Goal: Task Accomplishment & Management: Use online tool/utility

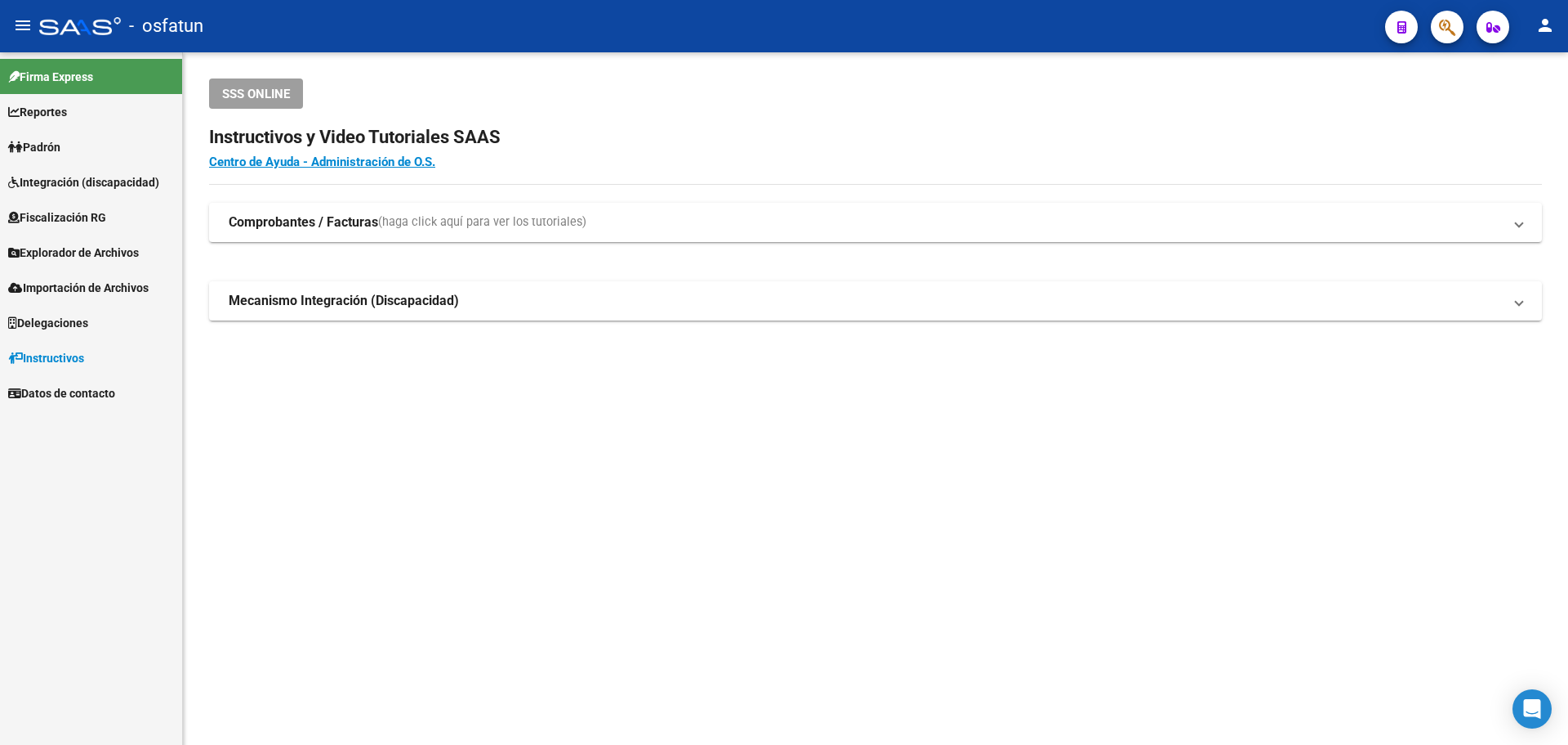
click at [1451, 24] on icon "button" at bounding box center [1447, 27] width 16 height 19
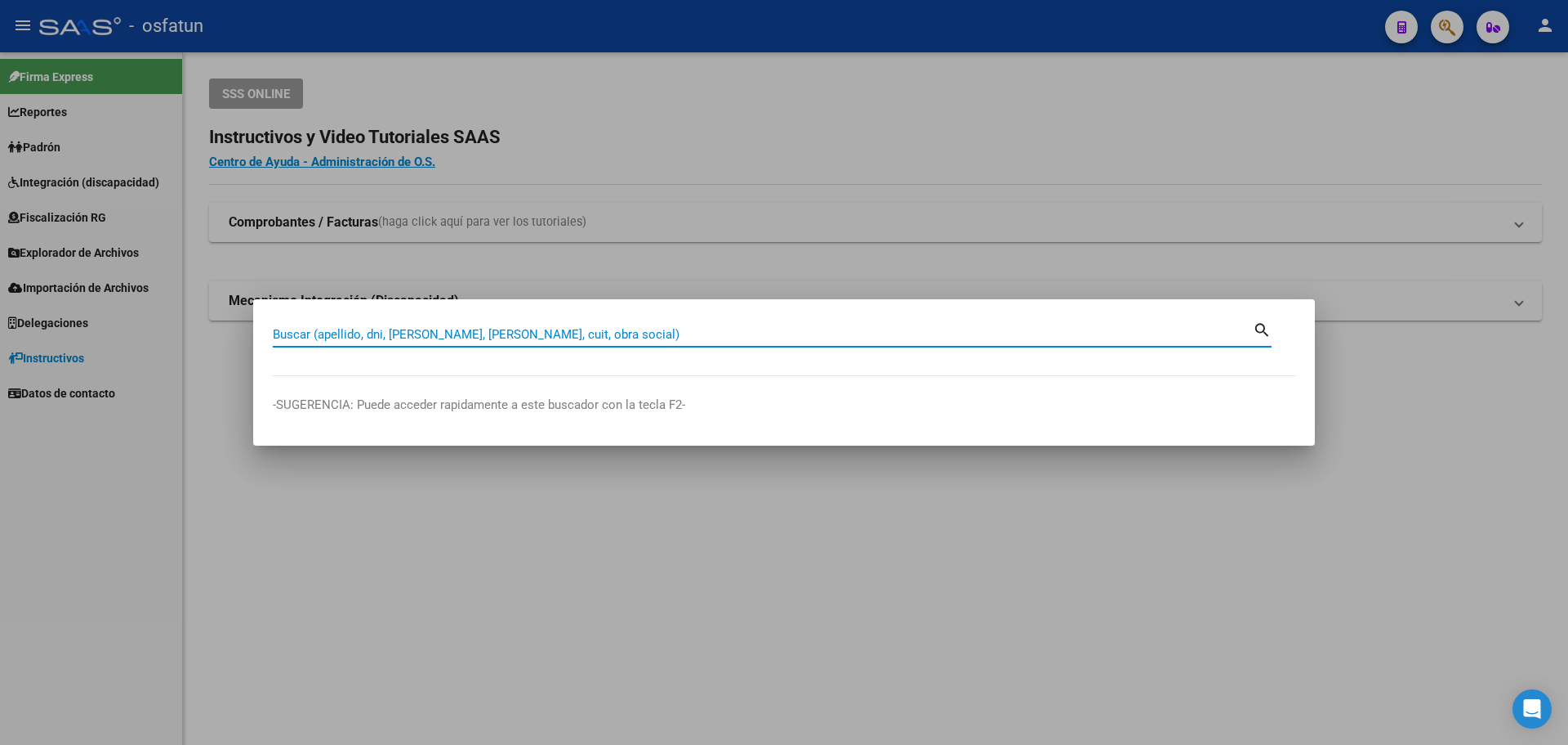
paste input "19030240"
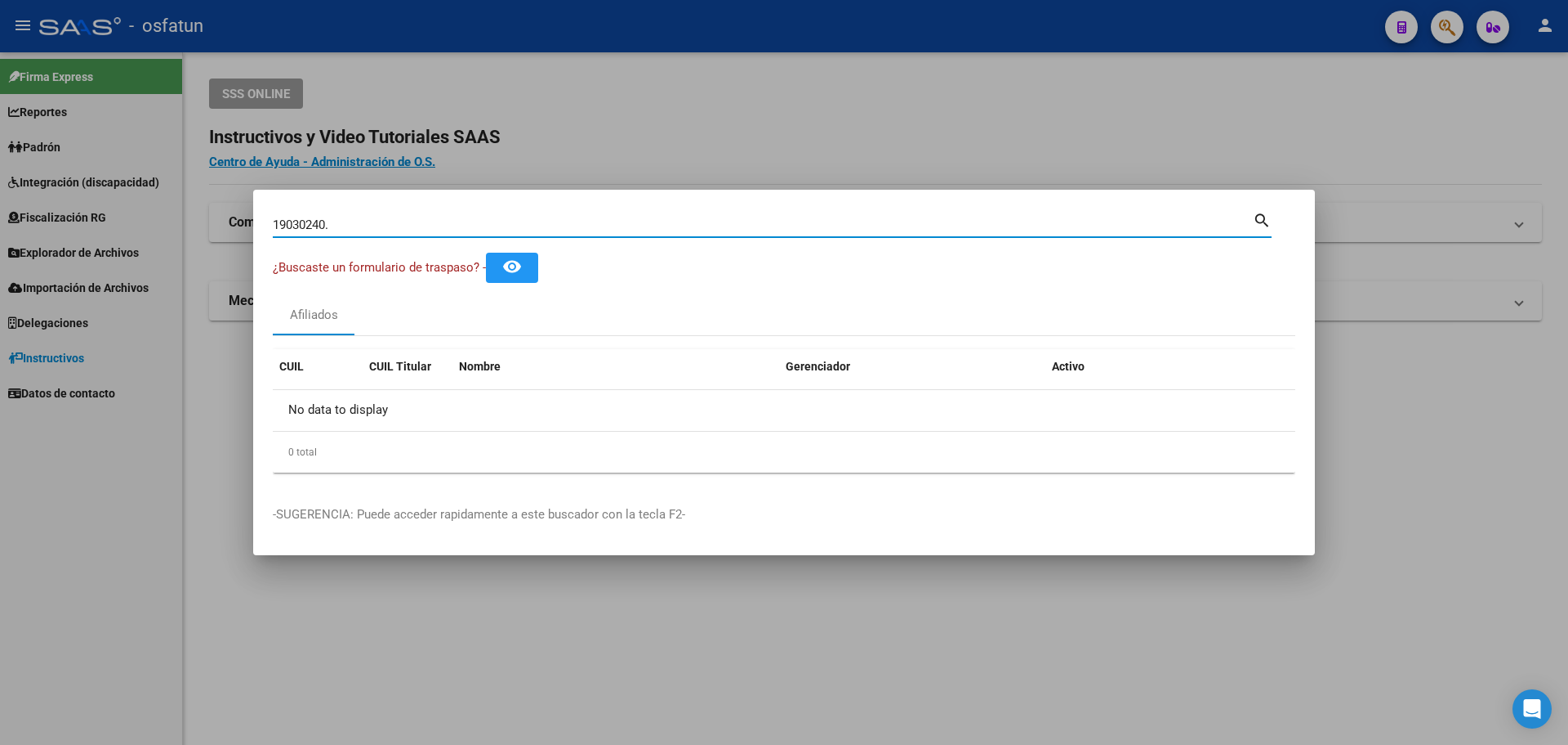
type input "19030240"
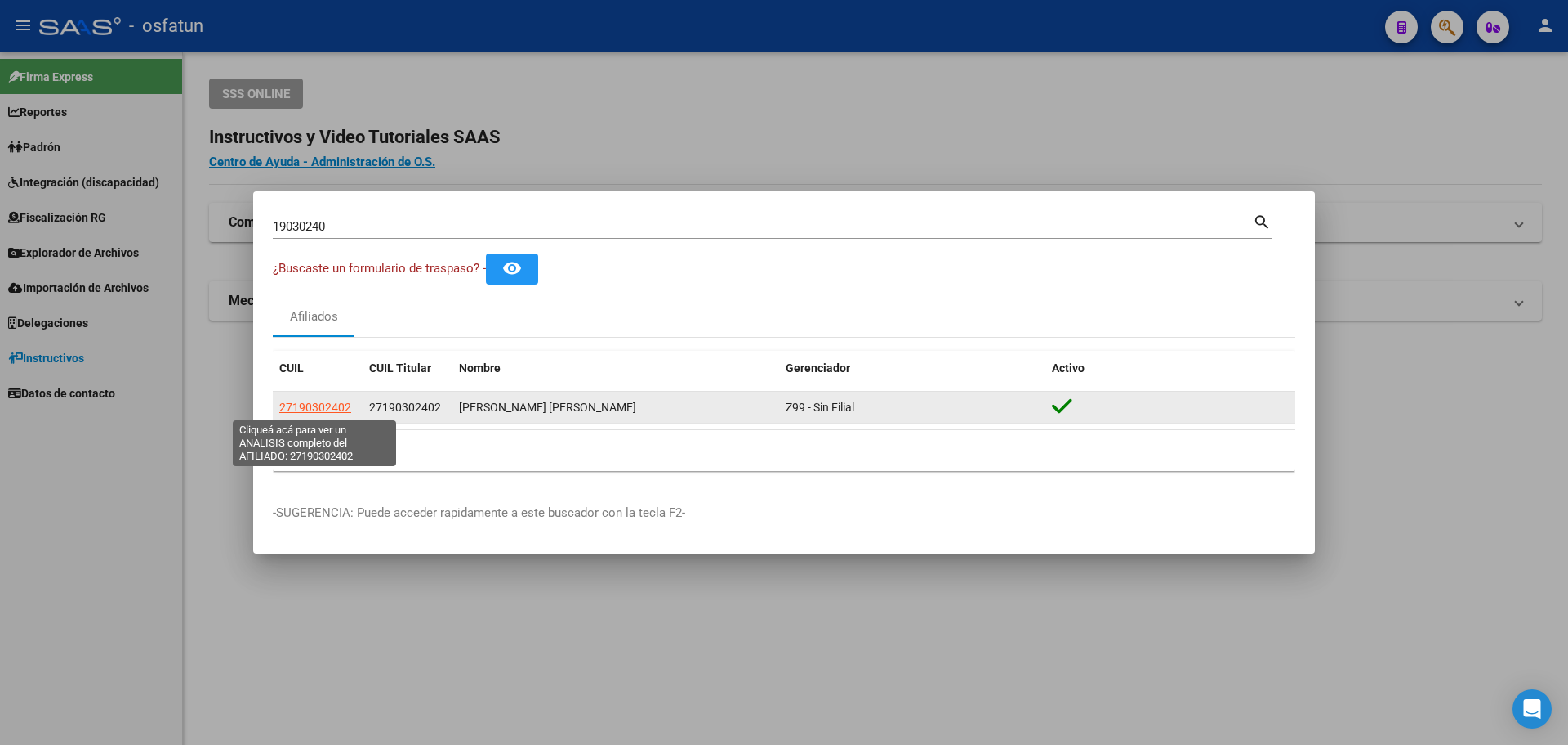
click at [328, 404] on span "27190302402" at bounding box center [315, 407] width 71 height 13
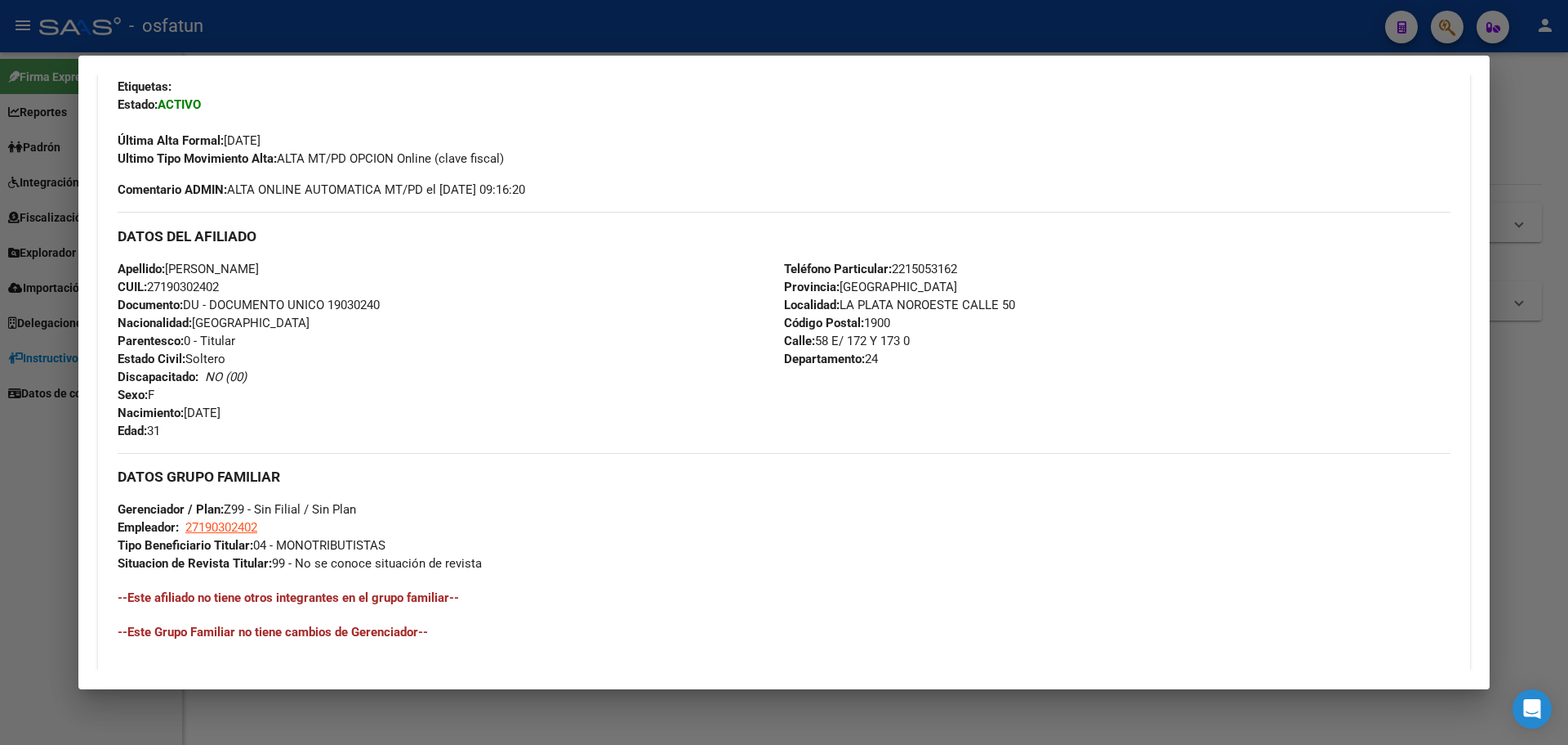
scroll to position [408, 0]
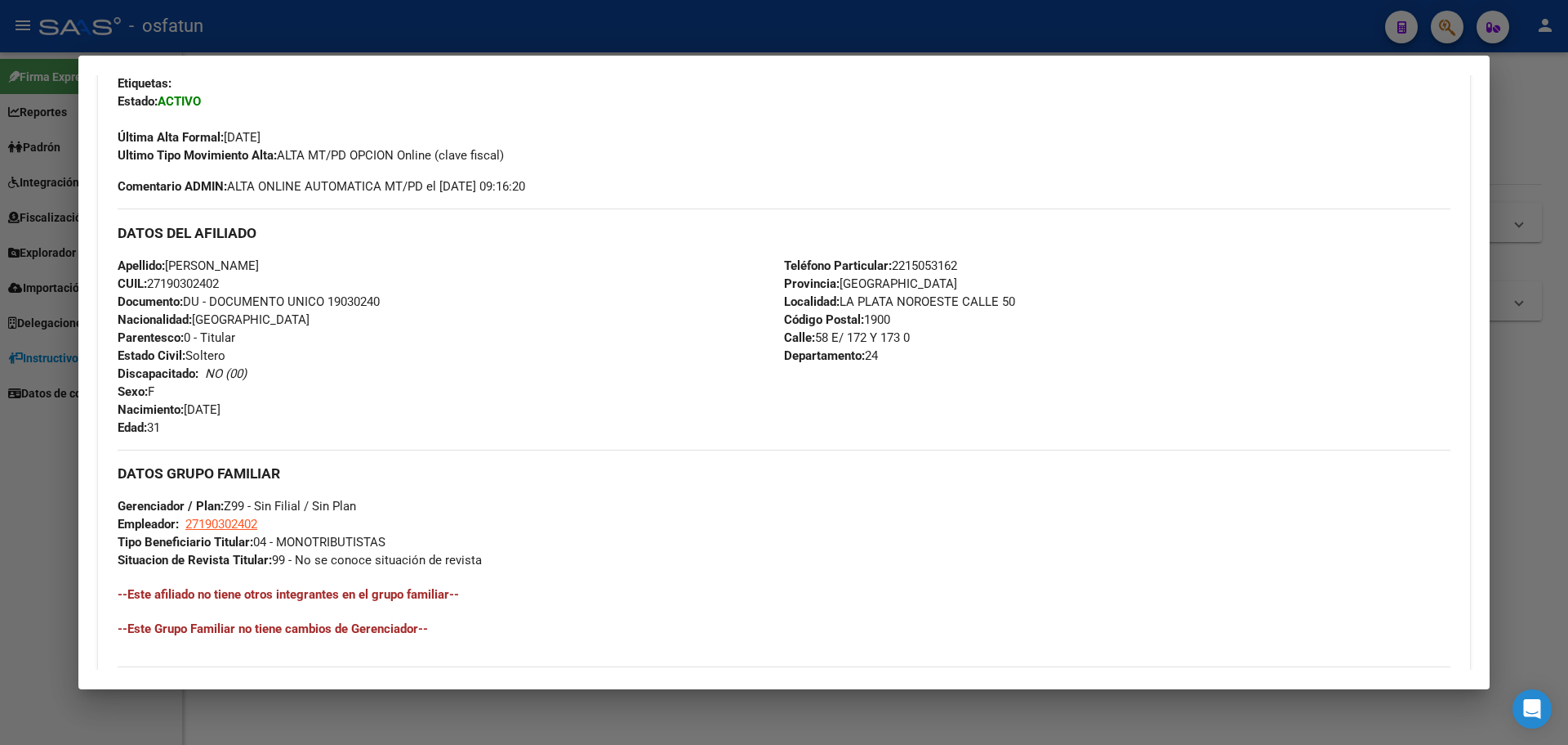
drag, startPoint x: 188, startPoint y: 409, endPoint x: 268, endPoint y: 410, distance: 80.0
click at [268, 410] on div "Apellido: [PERSON_NAME] CUIL: 27190302402 Documento: DU - DOCUMENTO UNICO 19030…" at bounding box center [450, 346] width 666 height 180
copy span "[DATE]"
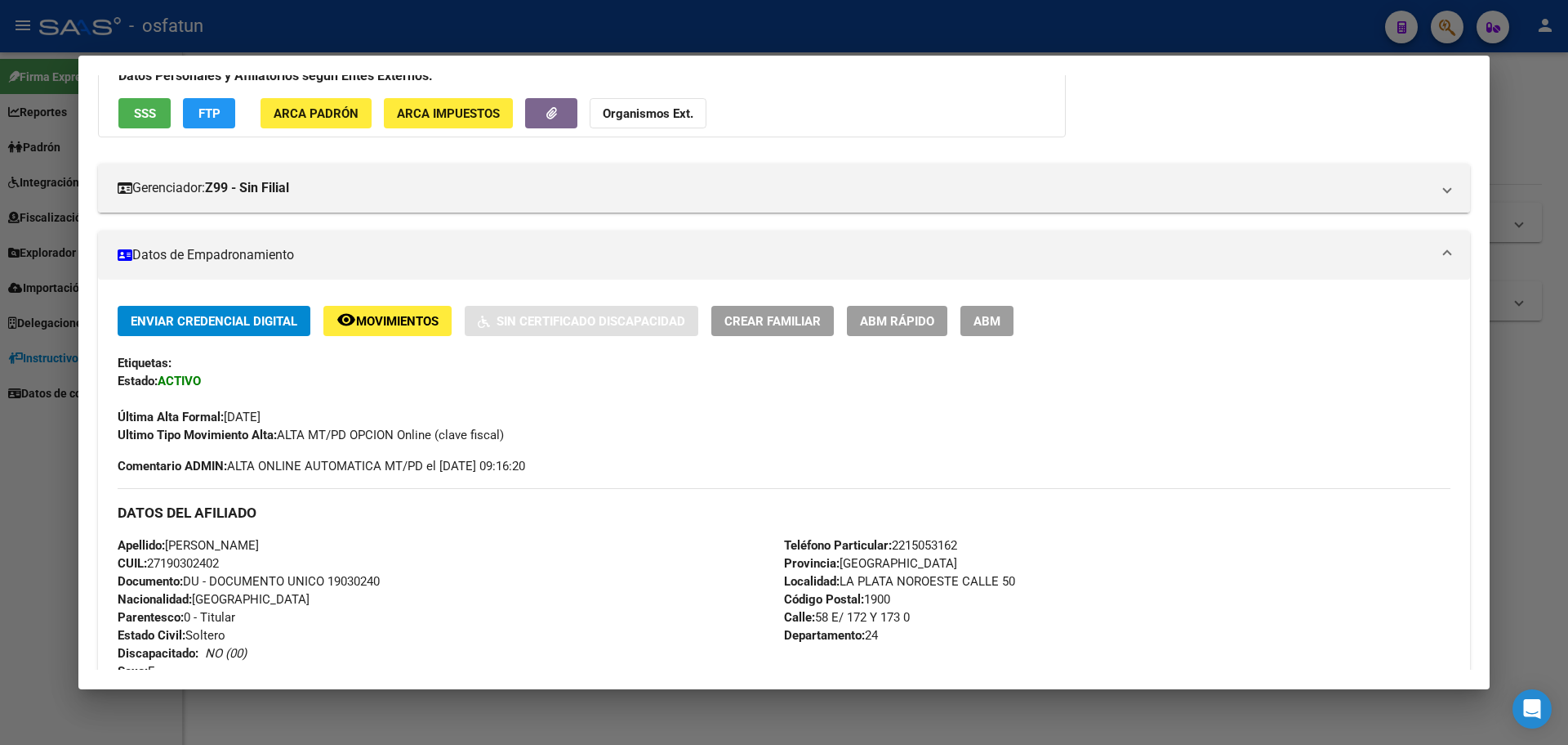
scroll to position [82, 0]
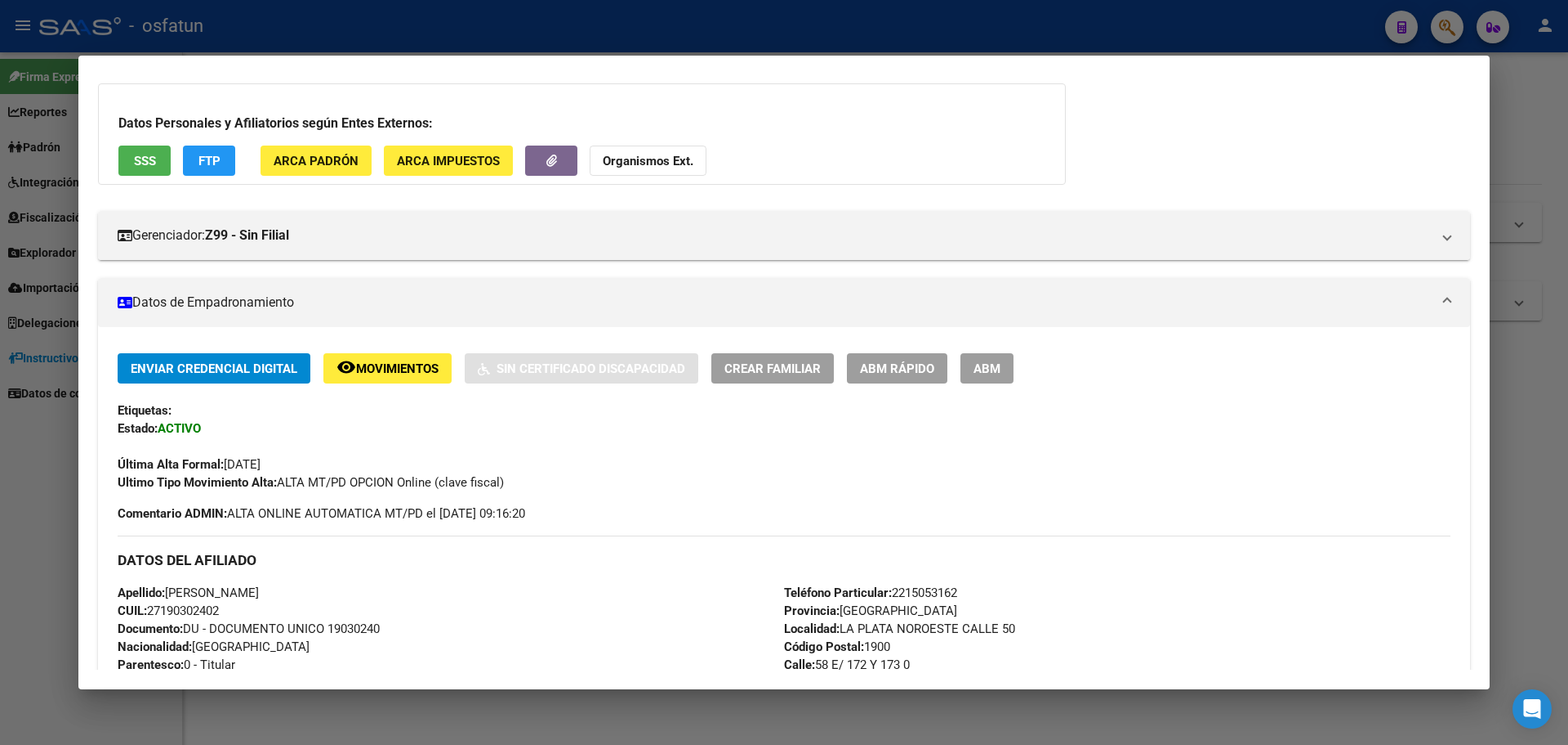
click at [274, 369] on span "Enviar Credencial Digital" at bounding box center [213, 369] width 166 height 15
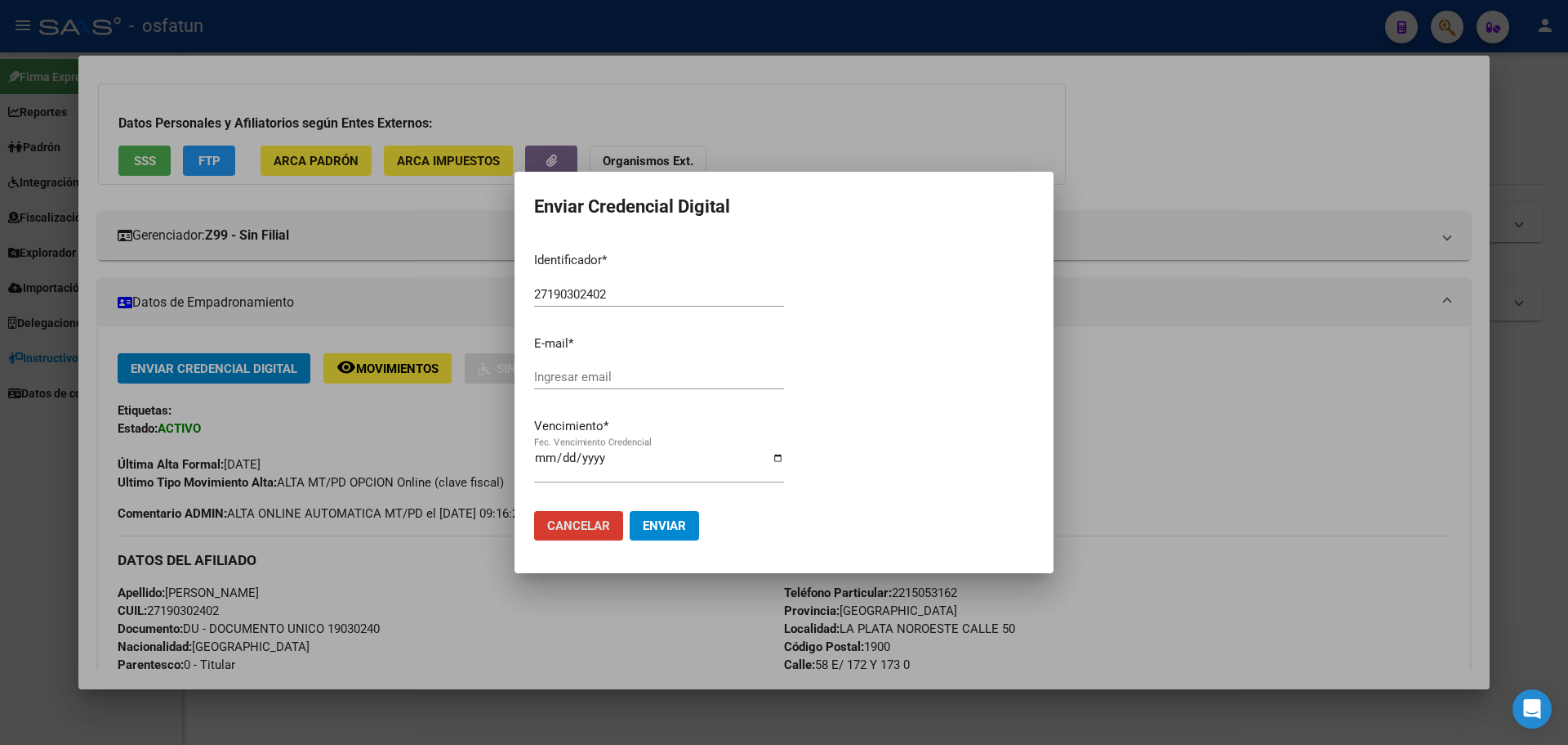
click at [311, 502] on div at bounding box center [784, 372] width 1568 height 745
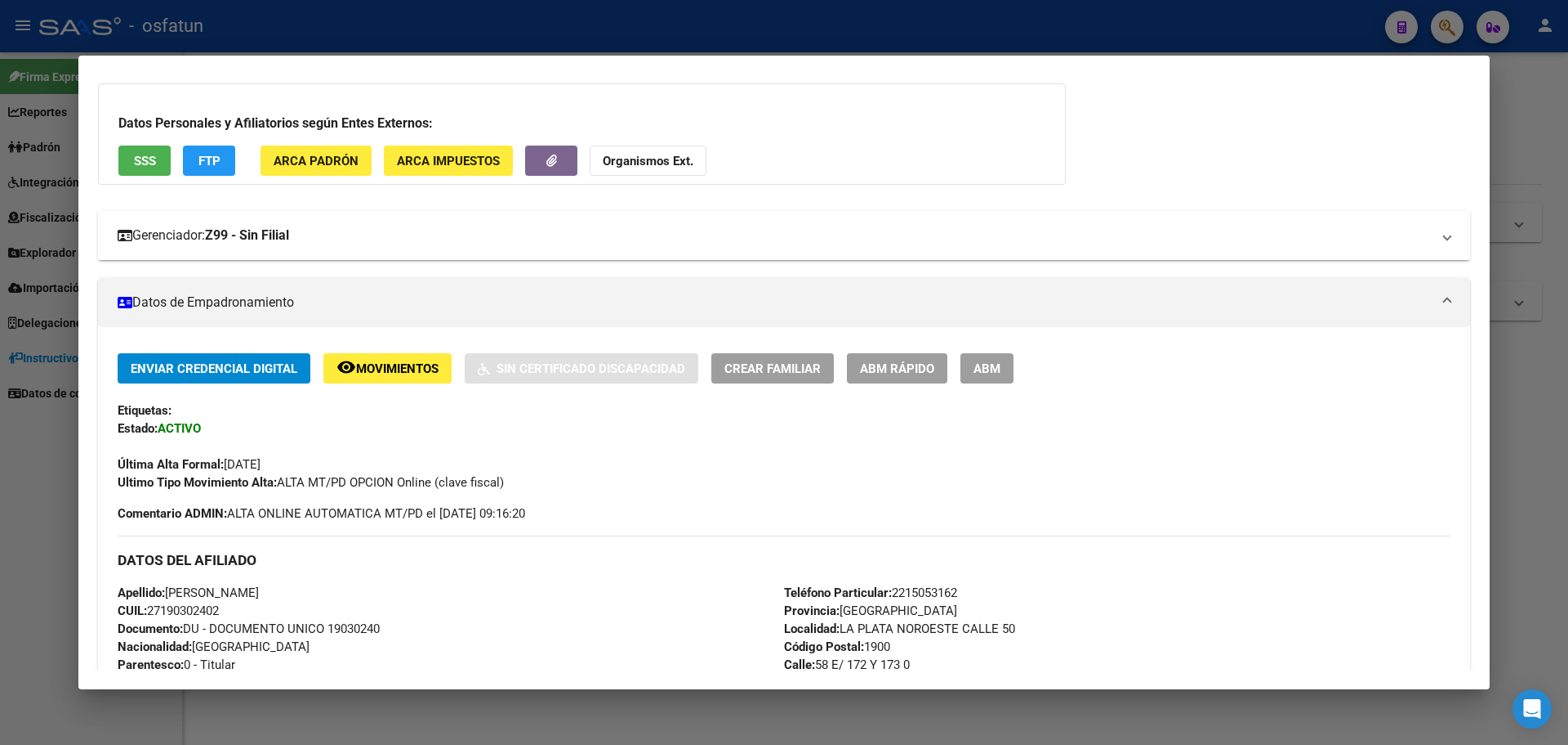
click at [356, 233] on mat-panel-title "Gerenciador: Z99 - Sin Filial" at bounding box center [774, 235] width 1313 height 20
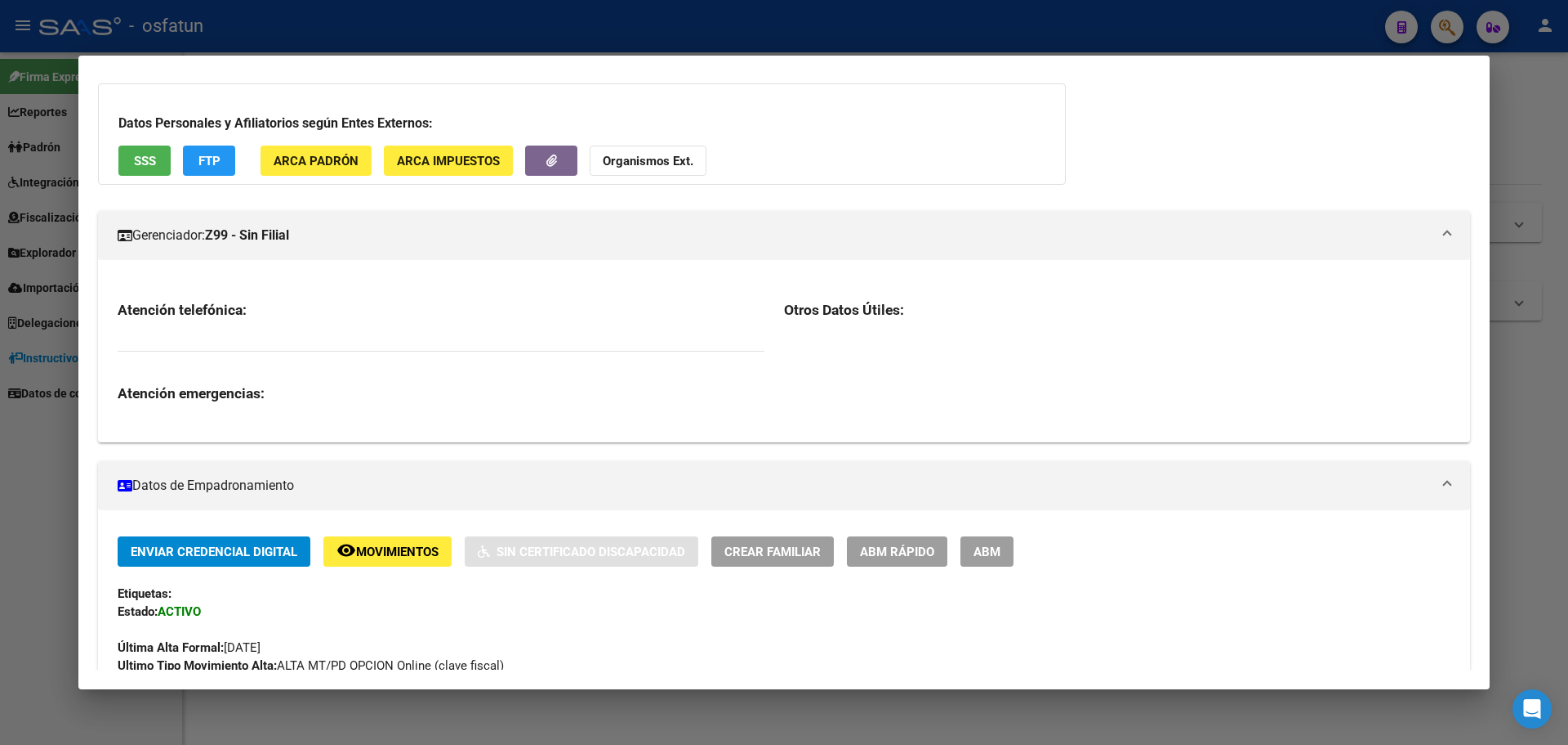
click at [18, 575] on div at bounding box center [784, 372] width 1568 height 745
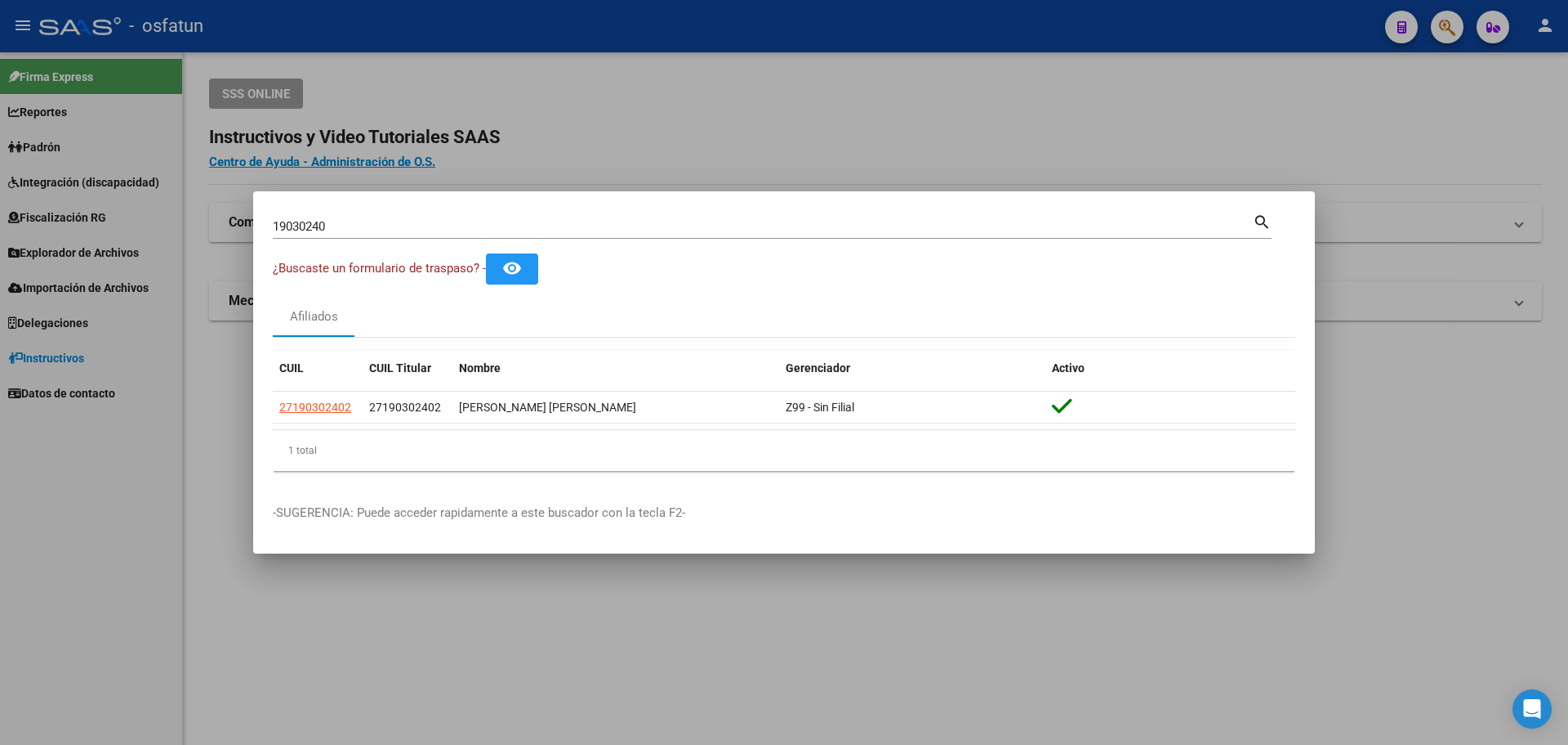
click at [22, 573] on div at bounding box center [784, 372] width 1568 height 745
